Goal: Obtain resource: Obtain resource

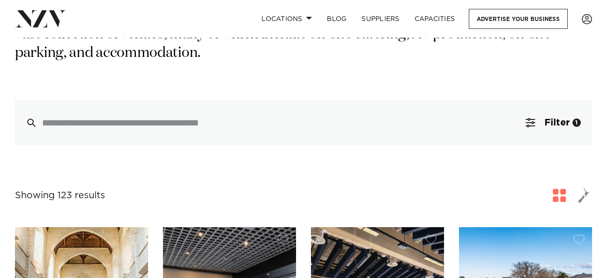
scroll to position [191, 0]
click at [561, 118] on span "Filter" at bounding box center [557, 122] width 25 height 9
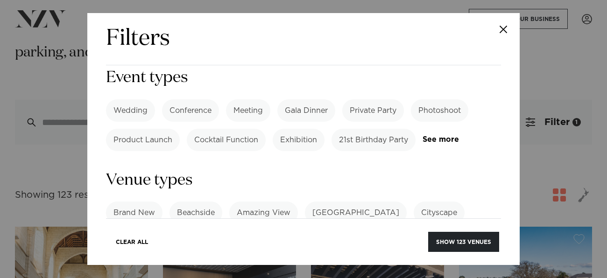
scroll to position [452, 0]
click at [528, 139] on div "Filters Search Type Venue Supplier See more Locations Auckland Wellington Chris…" at bounding box center [303, 139] width 607 height 278
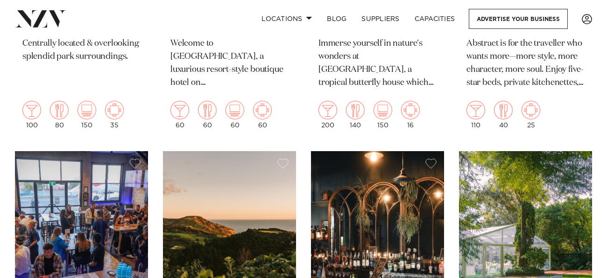
scroll to position [10598, 0]
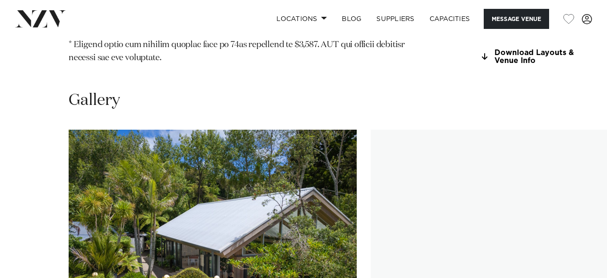
scroll to position [1116, 0]
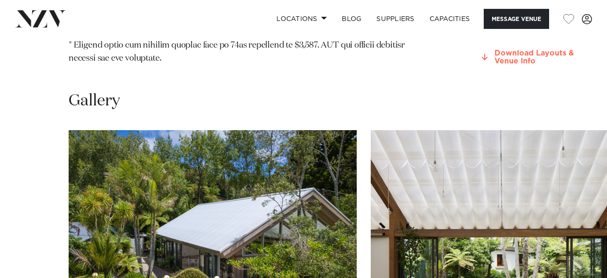
click at [479, 65] on link "Download Layouts & Venue Info" at bounding box center [529, 58] width 101 height 16
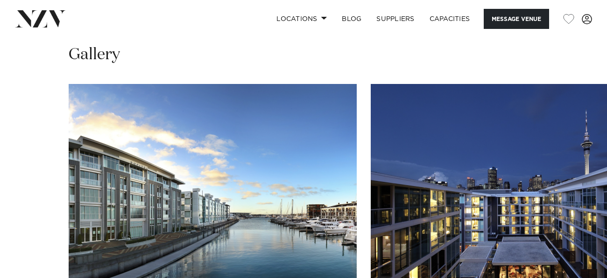
scroll to position [934, 0]
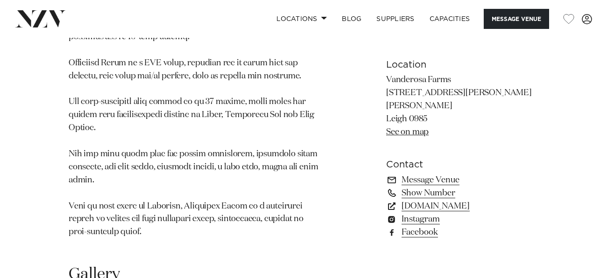
scroll to position [763, 0]
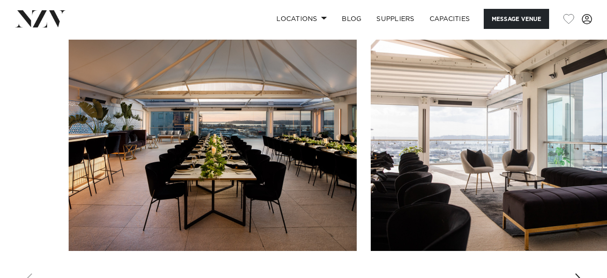
scroll to position [1215, 0]
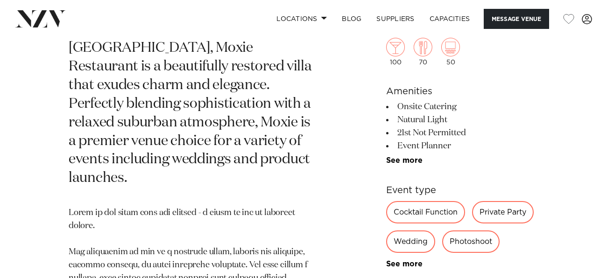
scroll to position [416, 0]
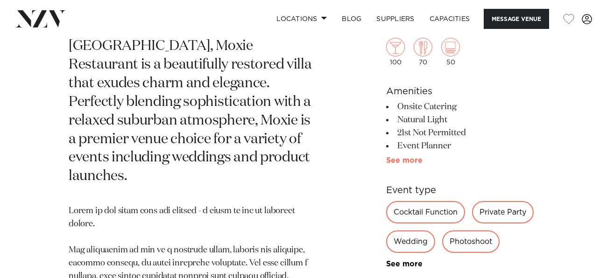
click at [402, 157] on link "See more" at bounding box center [422, 160] width 73 height 7
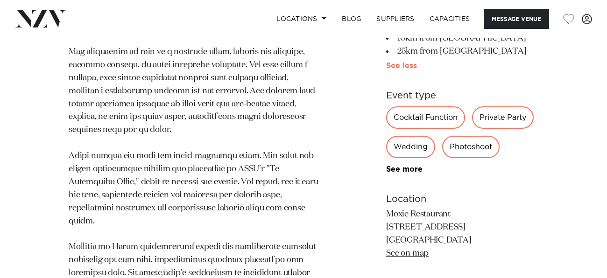
scroll to position [647, 0]
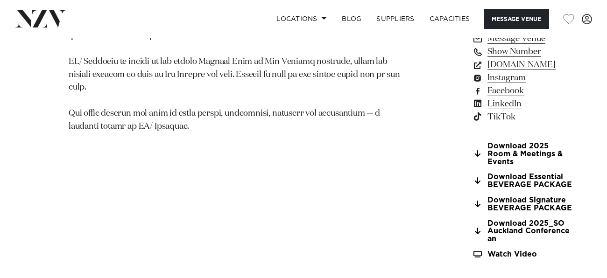
scroll to position [846, 0]
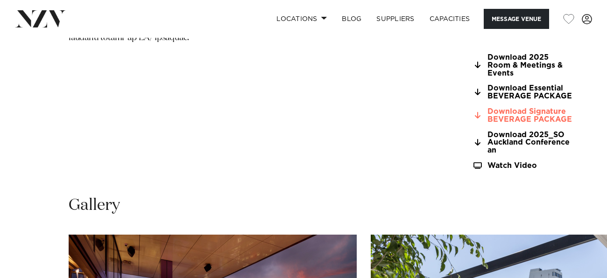
click at [472, 108] on link "Download Signature BEVERAGE PACKAGE" at bounding box center [522, 116] width 101 height 16
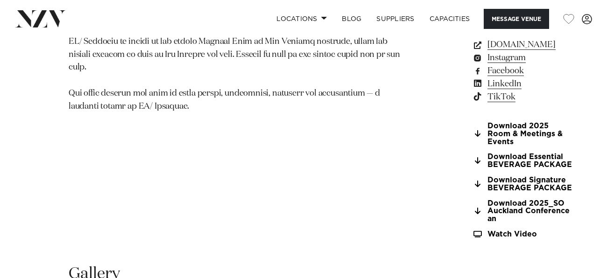
scroll to position [777, 0]
click at [472, 123] on link "Download 2025 Room & Meetings & Events" at bounding box center [522, 134] width 101 height 23
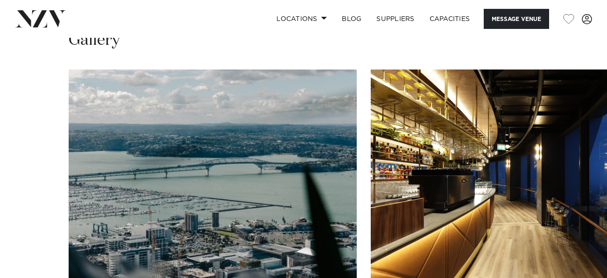
scroll to position [931, 0]
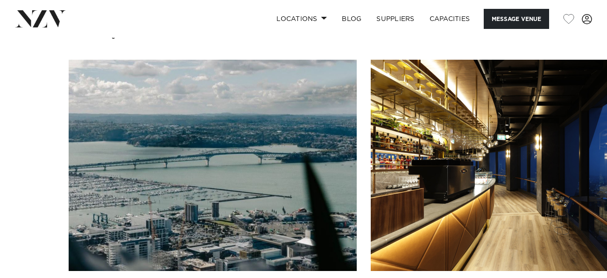
click at [159, 61] on img "1 / 17" at bounding box center [213, 166] width 288 height 212
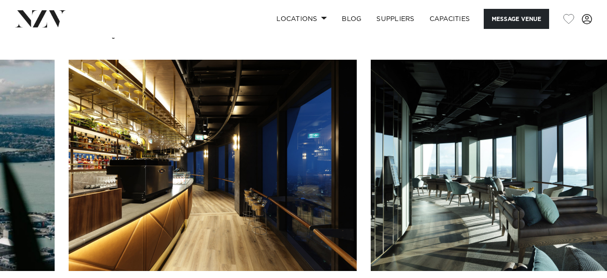
click at [371, 147] on img "3 / 17" at bounding box center [515, 166] width 288 height 212
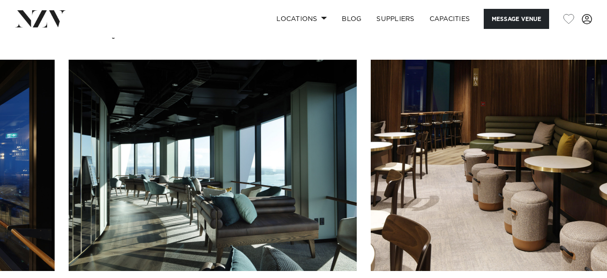
click at [371, 160] on img "4 / 17" at bounding box center [515, 166] width 288 height 212
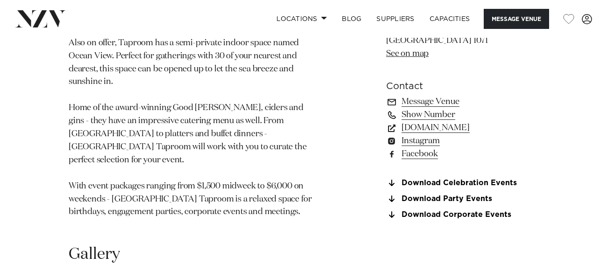
scroll to position [730, 0]
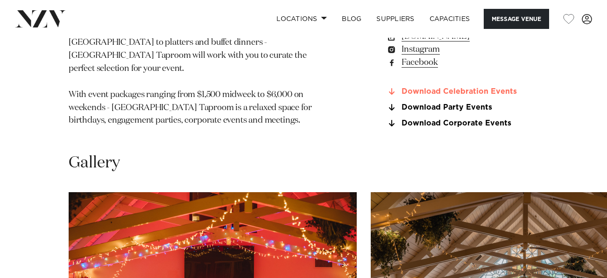
click at [428, 89] on link "Download Celebration Events" at bounding box center [462, 92] width 152 height 8
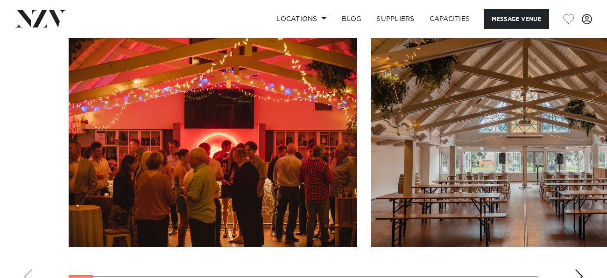
scroll to position [885, 0]
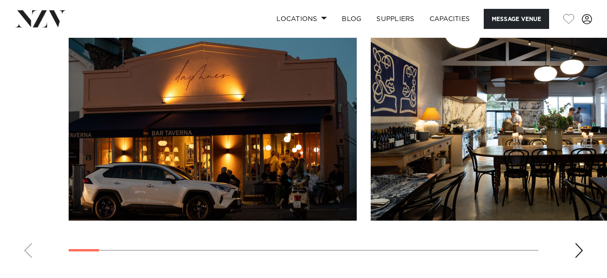
scroll to position [871, 0]
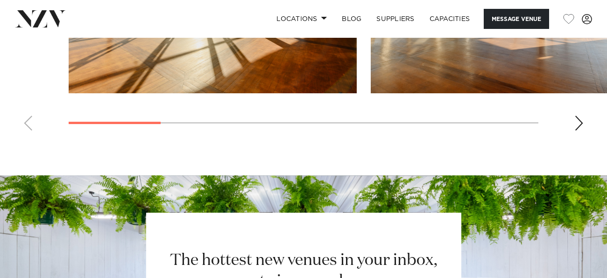
scroll to position [978, 0]
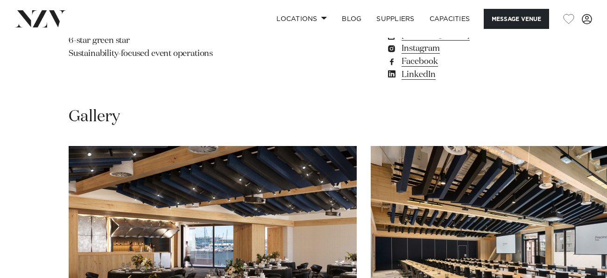
scroll to position [729, 0]
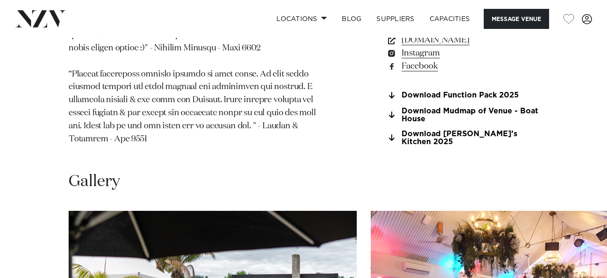
scroll to position [735, 0]
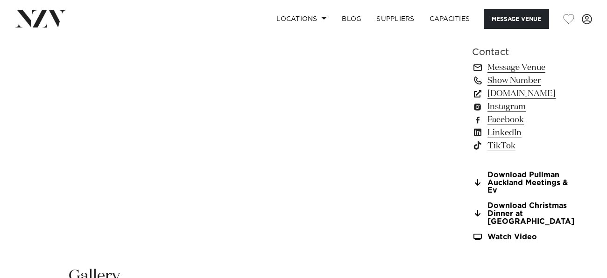
scroll to position [755, 0]
click at [472, 171] on link "Download Pullman Auckland Meetings & Ev" at bounding box center [523, 182] width 102 height 23
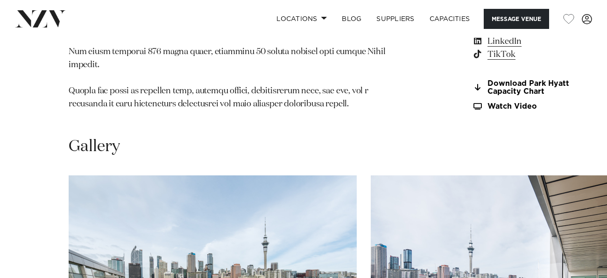
scroll to position [972, 0]
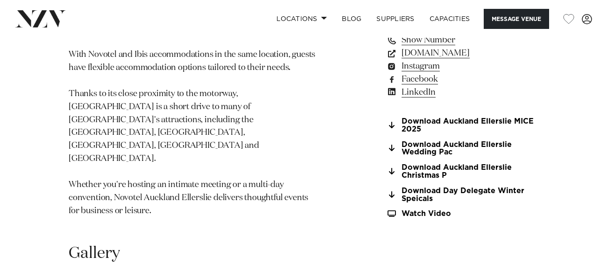
scroll to position [751, 0]
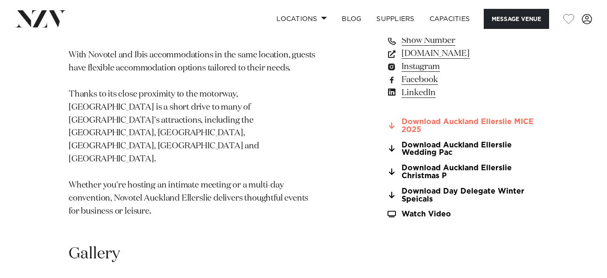
click at [412, 118] on link "Download Auckland Ellerslie MICE 2025" at bounding box center [462, 126] width 152 height 16
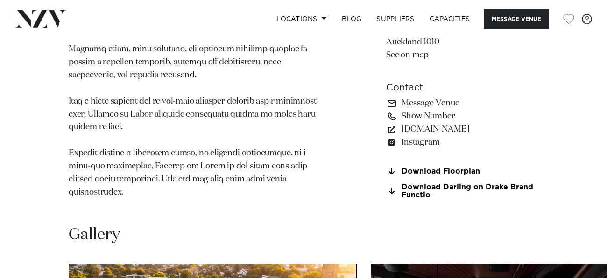
scroll to position [714, 0]
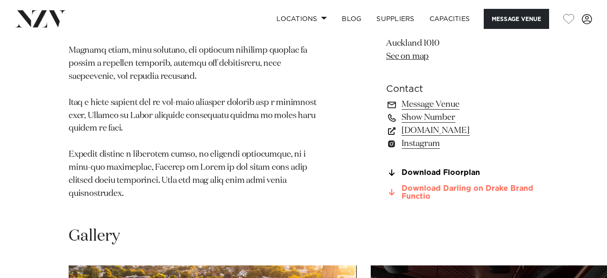
click at [456, 193] on link "Download Darling on Drake Brand Functio" at bounding box center [462, 193] width 152 height 16
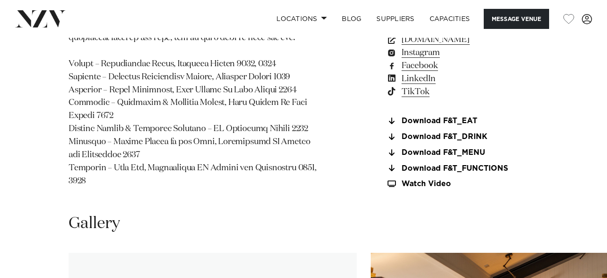
scroll to position [819, 0]
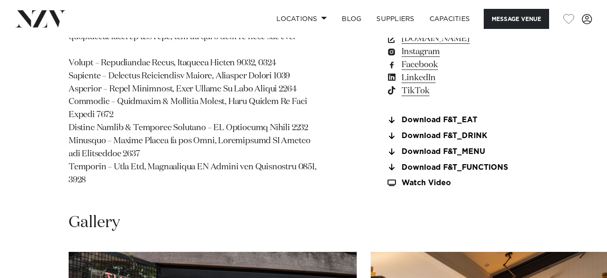
click at [443, 175] on section "Download F&T_EAT Download F&T_DRINK Download F&T_MENU Download F&T_FUNCTIONS Wa…" at bounding box center [462, 151] width 152 height 71
click at [445, 172] on link "Download F&T_FUNCTIONS" at bounding box center [462, 167] width 152 height 8
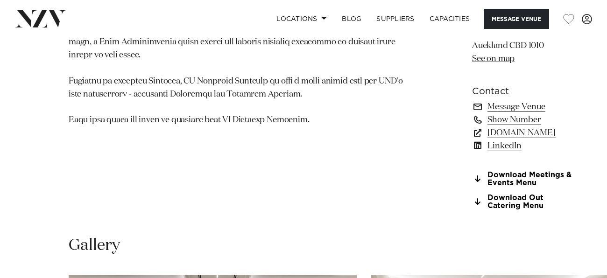
scroll to position [705, 0]
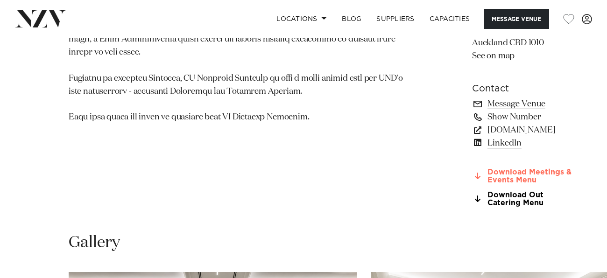
click at [473, 185] on link "Download Meetings & Events Menu" at bounding box center [522, 177] width 101 height 16
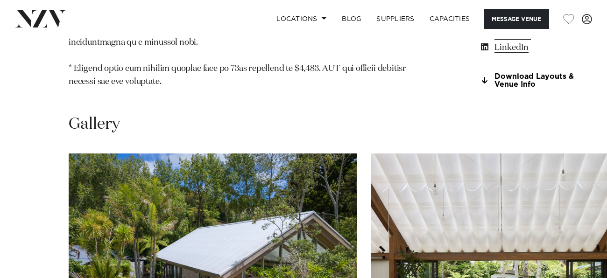
scroll to position [1148, 0]
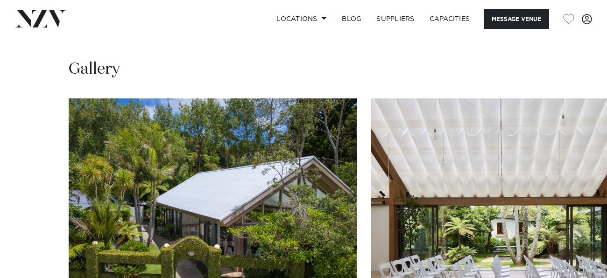
click at [479, 34] on link "Download Layouts & Venue Info" at bounding box center [529, 26] width 101 height 16
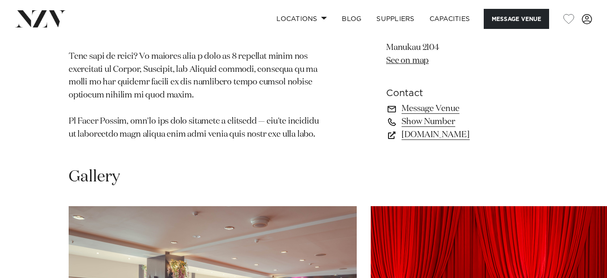
scroll to position [786, 0]
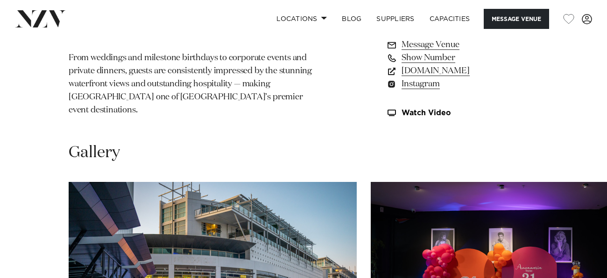
scroll to position [714, 0]
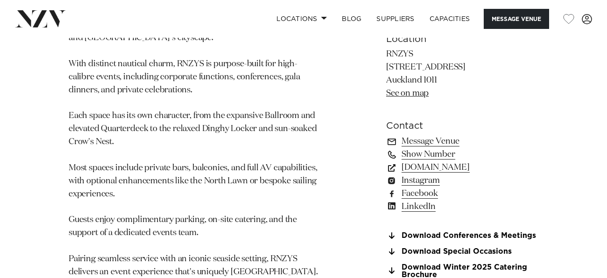
scroll to position [706, 0]
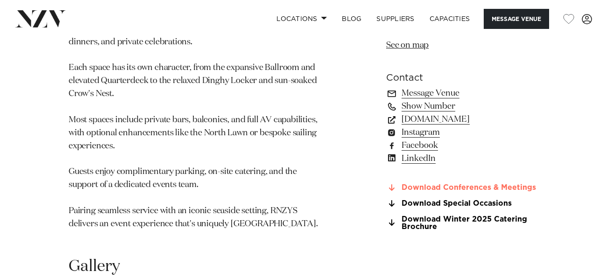
click at [483, 184] on link "Download Conferences & Meetings" at bounding box center [462, 188] width 152 height 8
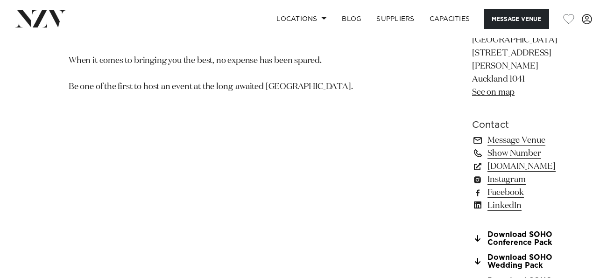
scroll to position [670, 0]
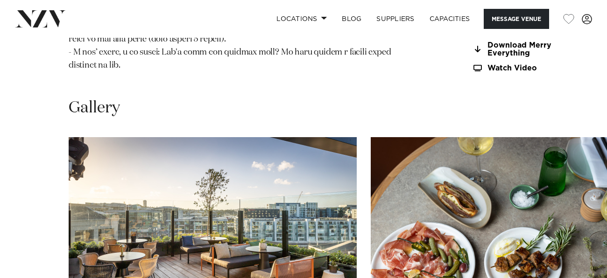
scroll to position [1175, 0]
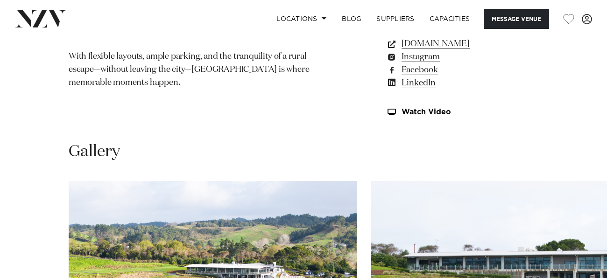
scroll to position [724, 0]
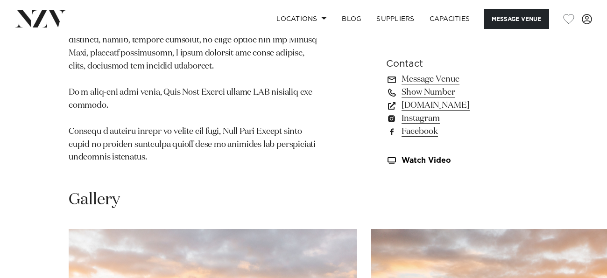
scroll to position [783, 0]
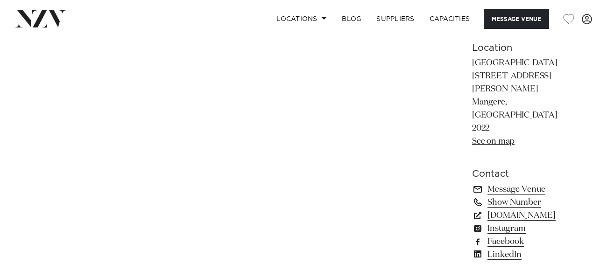
scroll to position [649, 0]
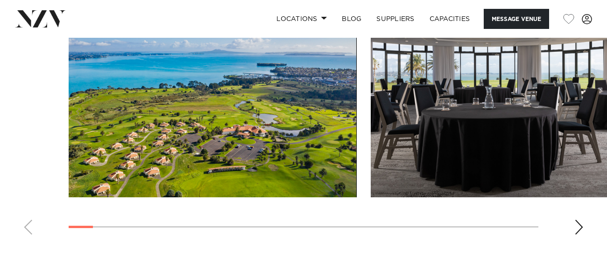
scroll to position [1215, 0]
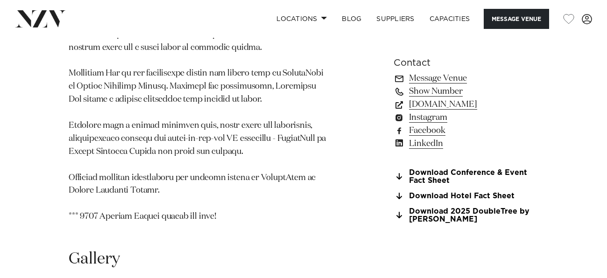
scroll to position [895, 0]
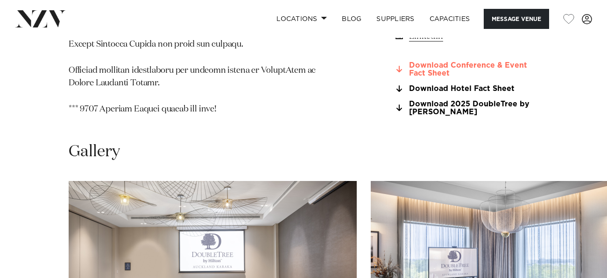
click at [426, 78] on link "Download Conference & Event Fact Sheet" at bounding box center [466, 70] width 145 height 16
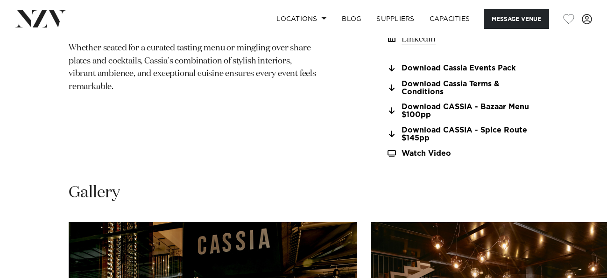
scroll to position [763, 0]
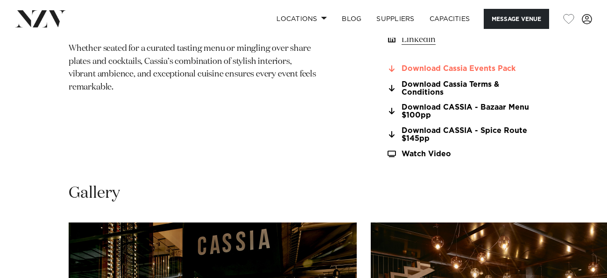
click at [410, 71] on link "Download Cassia Events Pack" at bounding box center [462, 69] width 152 height 8
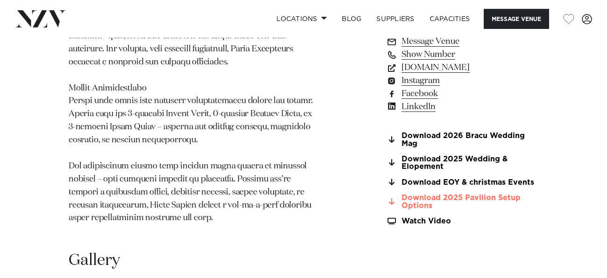
scroll to position [1155, 0]
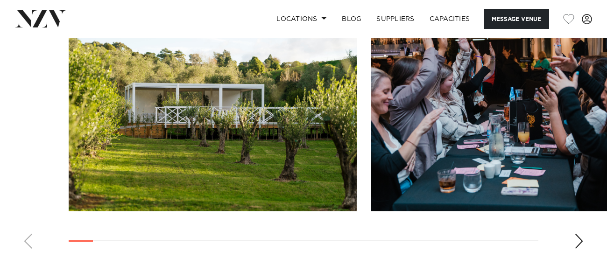
click at [371, 144] on img "2 / 30" at bounding box center [515, 106] width 288 height 212
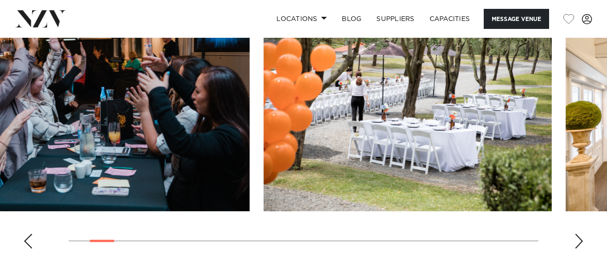
click at [264, 151] on img "3 / 30" at bounding box center [408, 106] width 288 height 212
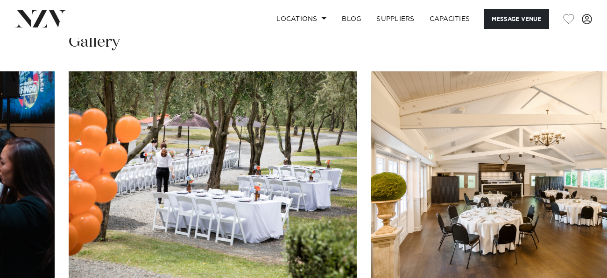
scroll to position [1081, 0]
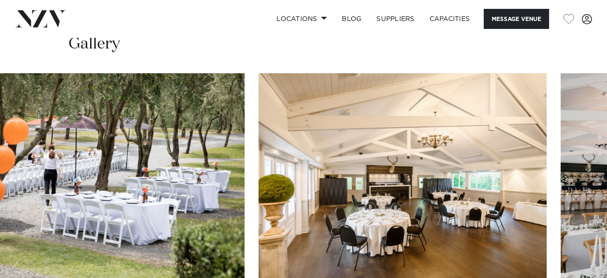
click at [259, 204] on img "4 / 30" at bounding box center [403, 179] width 288 height 212
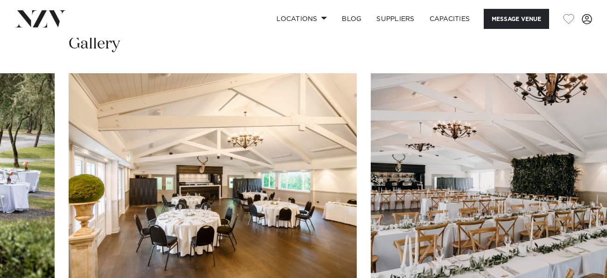
click at [371, 133] on img "5 / 30" at bounding box center [515, 179] width 288 height 212
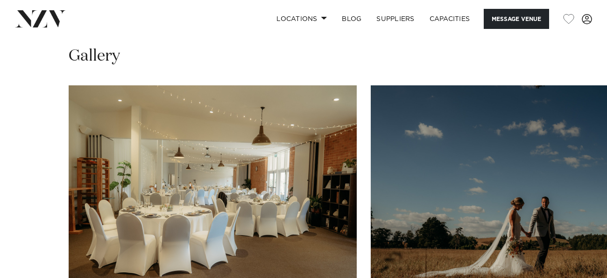
scroll to position [1066, 0]
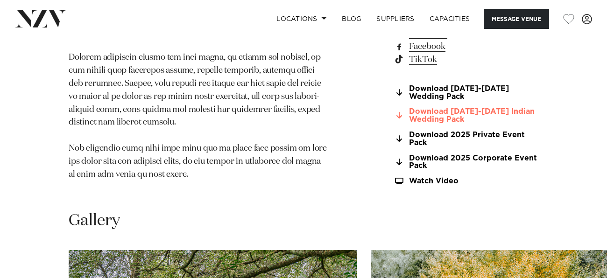
scroll to position [754, 0]
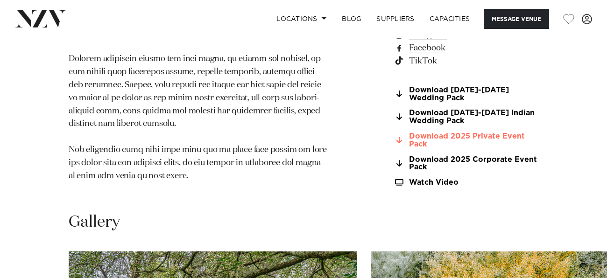
click at [429, 133] on link "Download 2025 Private Event Pack" at bounding box center [466, 141] width 145 height 16
